Goal: Task Accomplishment & Management: Use online tool/utility

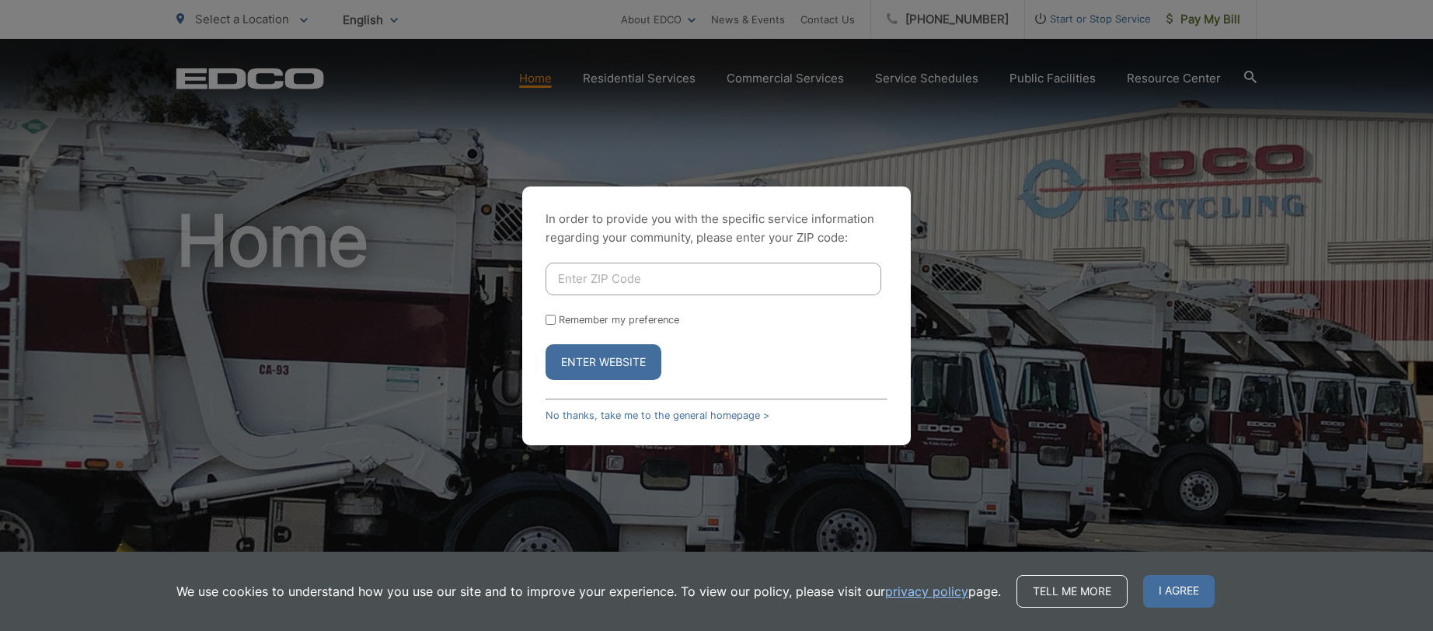
click at [621, 283] on input "Enter ZIP Code" at bounding box center [714, 279] width 336 height 33
type input "92075"
click at [556, 321] on div "Remember my preference" at bounding box center [717, 320] width 342 height 12
click at [551, 322] on input "Remember my preference" at bounding box center [551, 320] width 10 height 10
checkbox input "true"
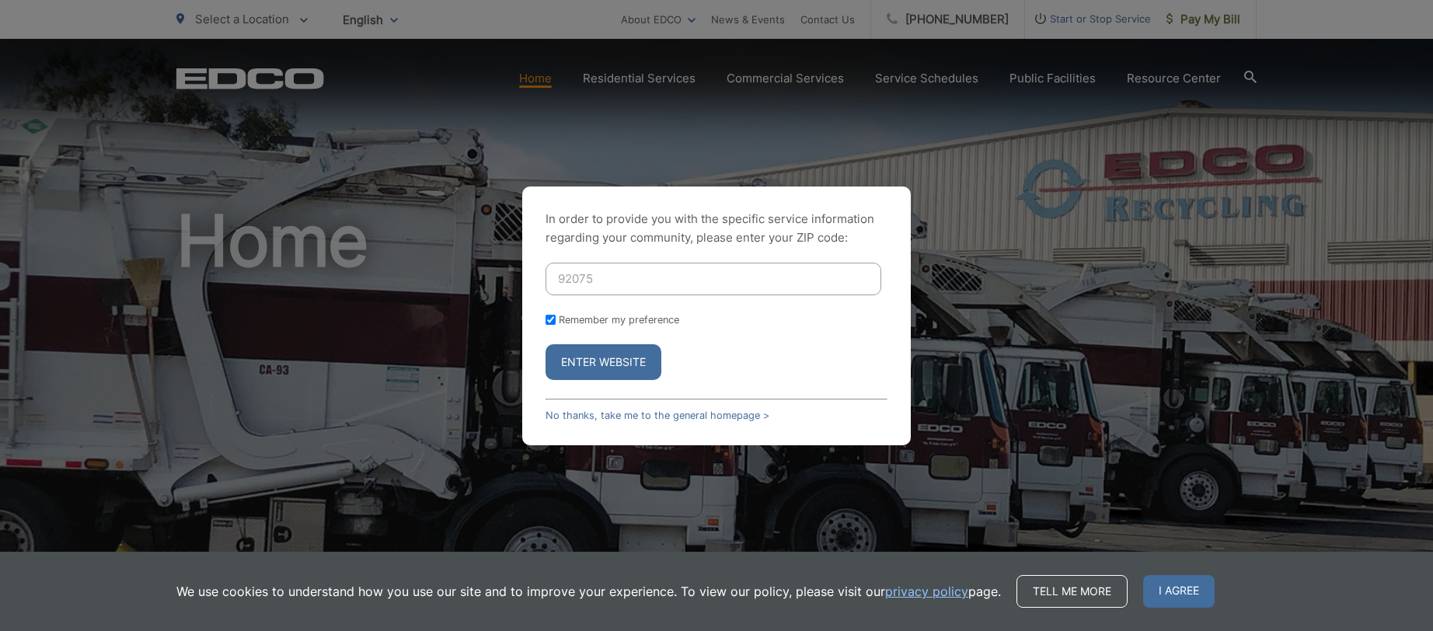
click at [602, 361] on button "Enter Website" at bounding box center [604, 362] width 116 height 36
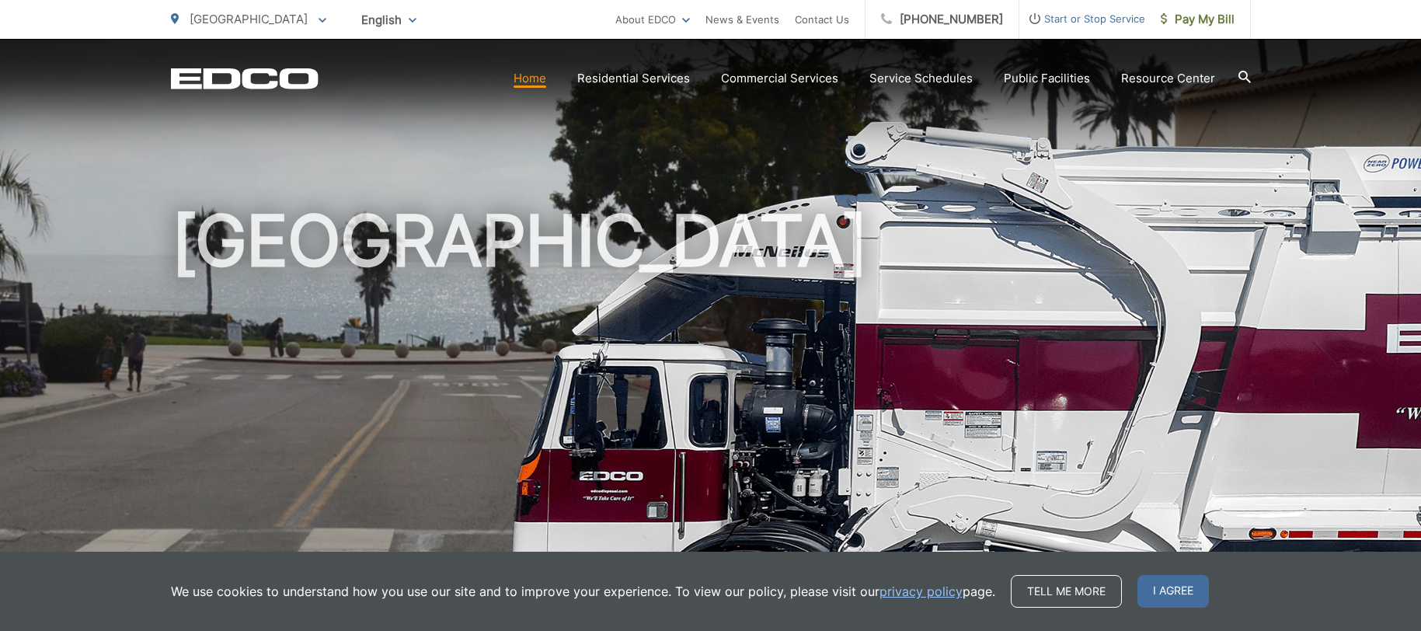
drag, startPoint x: 1160, startPoint y: 591, endPoint x: 1121, endPoint y: 534, distance: 69.4
click at [1158, 591] on span "I agree" at bounding box center [1173, 591] width 71 height 33
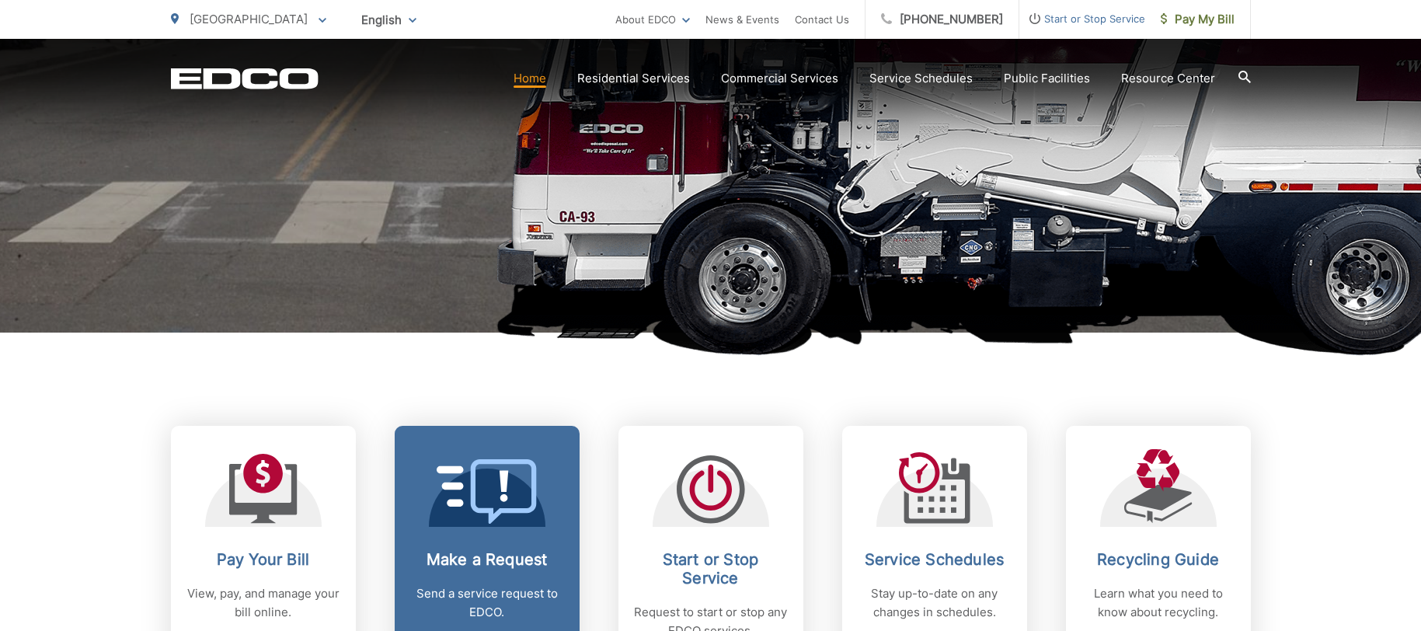
scroll to position [389, 0]
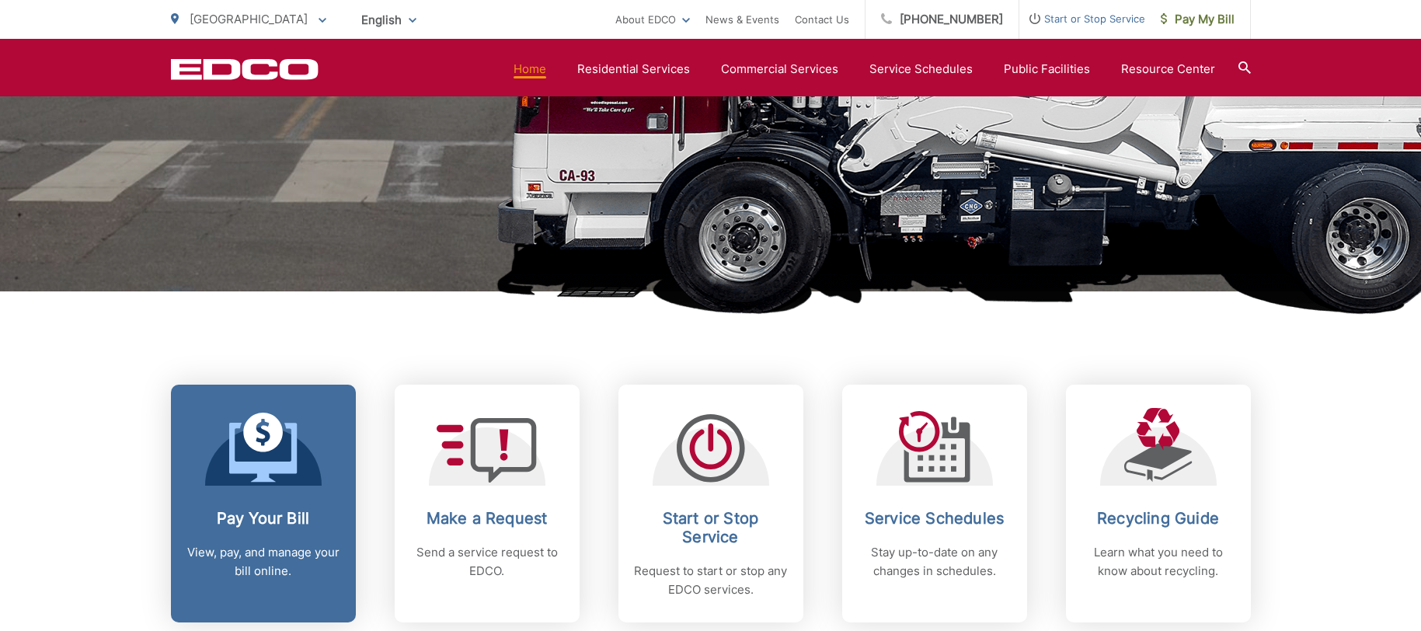
click at [279, 446] on icon at bounding box center [263, 448] width 68 height 70
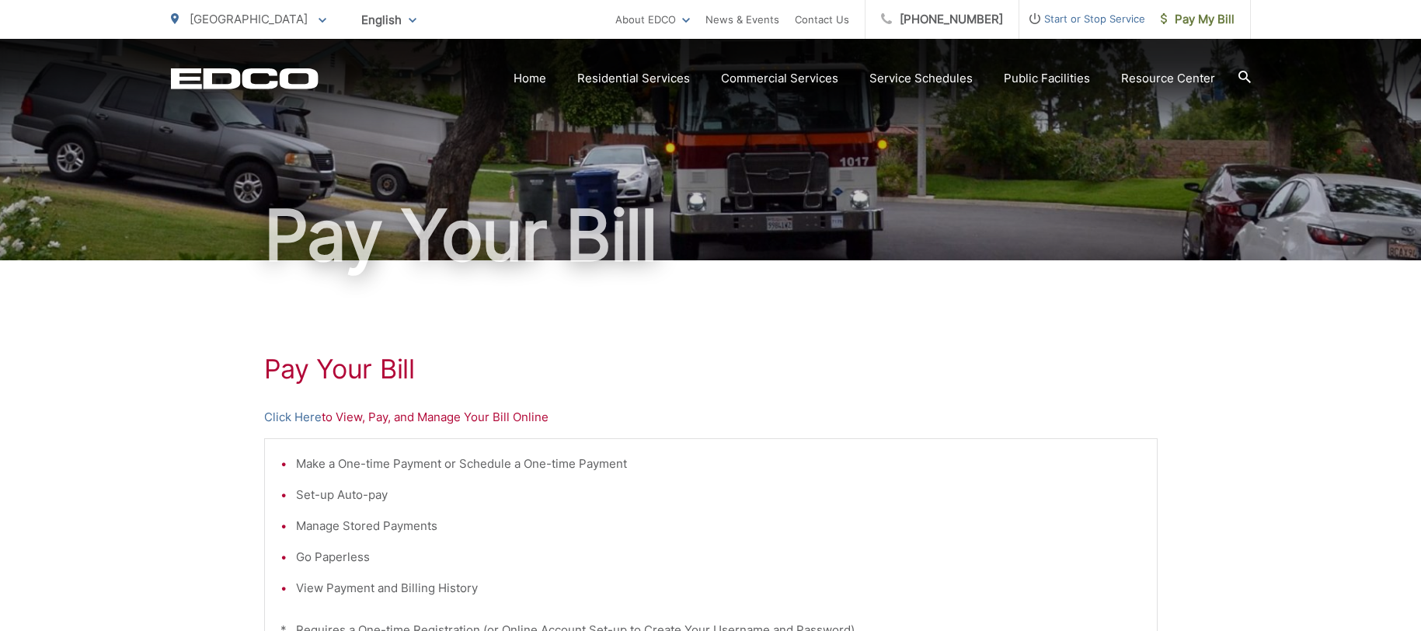
scroll to position [78, 0]
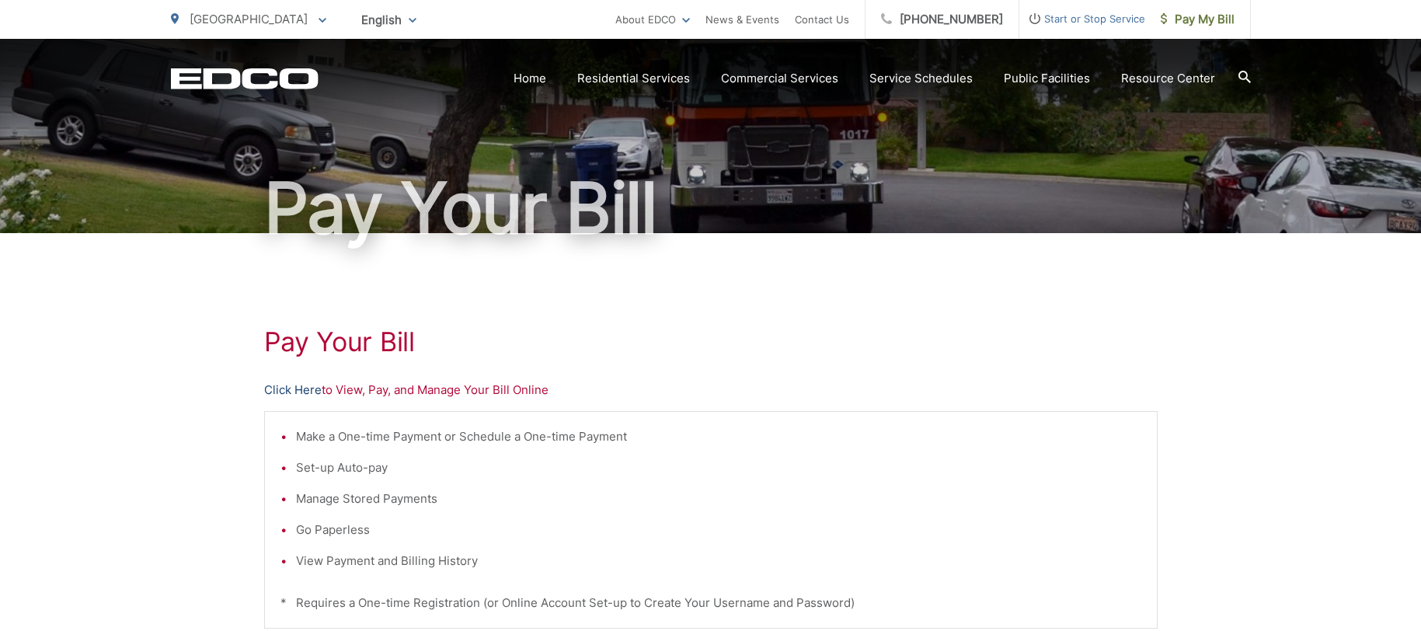
click at [301, 391] on link "Click Here" at bounding box center [293, 390] width 58 height 19
